Goal: Task Accomplishment & Management: Manage account settings

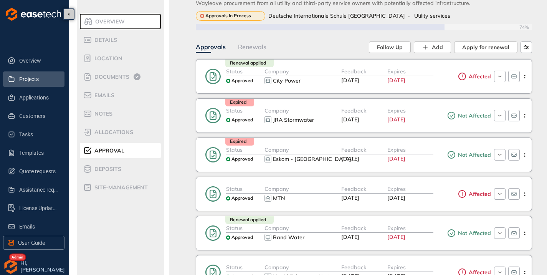
click at [35, 80] on span "Projects" at bounding box center [38, 78] width 39 height 15
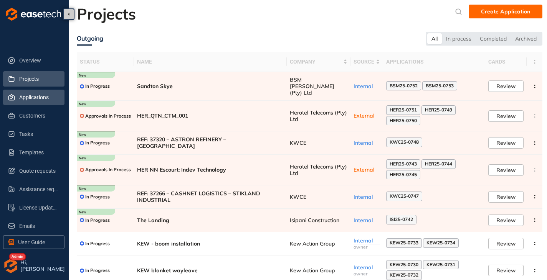
click at [25, 97] on span "Applications" at bounding box center [38, 97] width 39 height 15
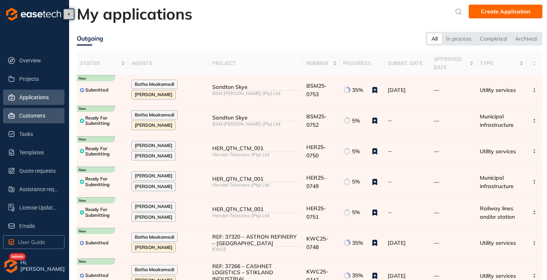
click at [31, 115] on span "Customers" at bounding box center [38, 115] width 39 height 15
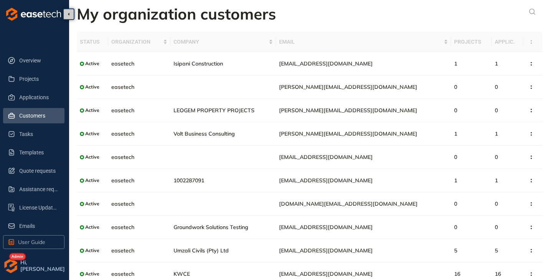
click at [13, 269] on img "button" at bounding box center [10, 266] width 15 height 15
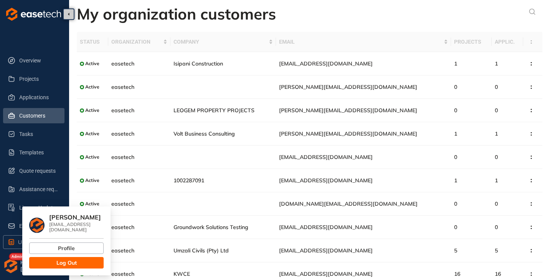
click at [36, 257] on button "Log Out" at bounding box center [66, 263] width 74 height 12
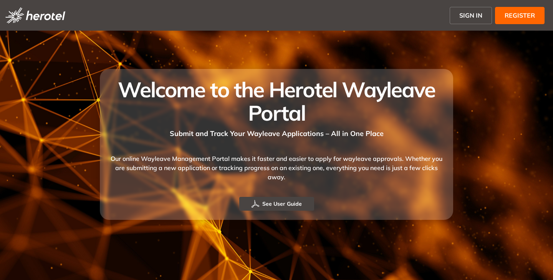
click at [456, 18] on button "SIGN IN" at bounding box center [470, 15] width 42 height 17
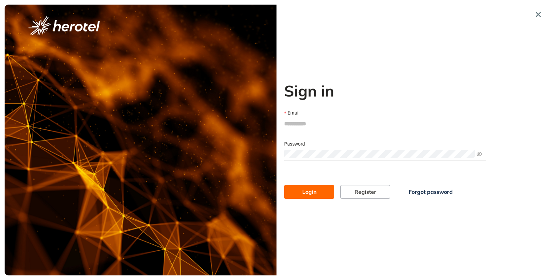
click at [339, 124] on input "Email" at bounding box center [385, 124] width 202 height 12
type input "**********"
click at [284, 185] on button "Login" at bounding box center [309, 192] width 50 height 14
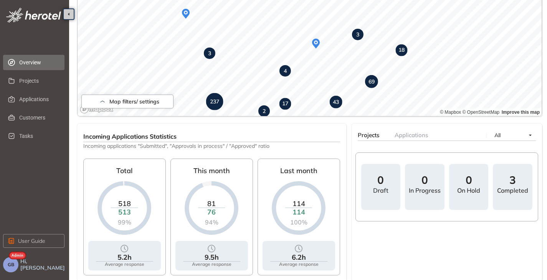
scroll to position [192, 0]
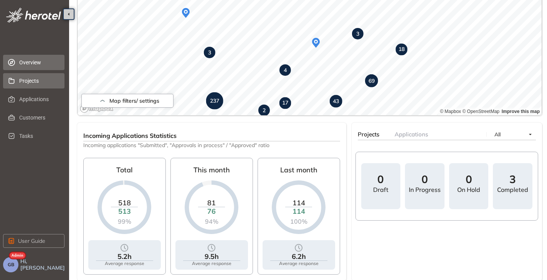
click at [21, 82] on span "Projects" at bounding box center [38, 80] width 39 height 15
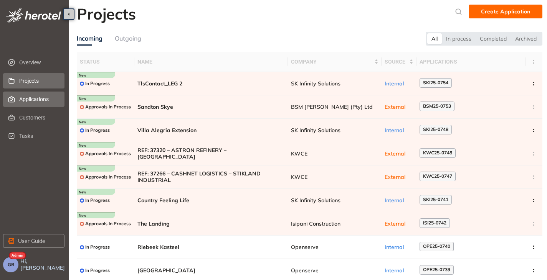
click at [36, 101] on span "Applications" at bounding box center [38, 99] width 39 height 15
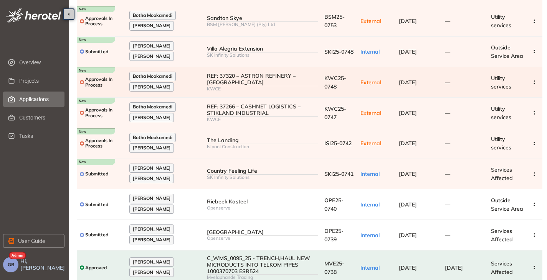
scroll to position [127, 0]
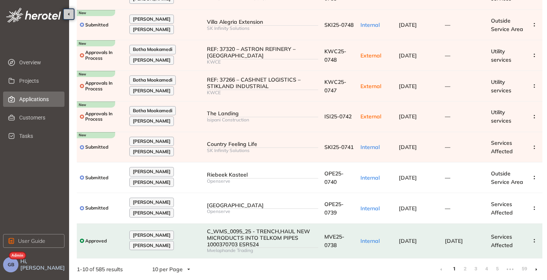
click at [536, 269] on icon at bounding box center [536, 270] width 2 height 3
